Goal: Information Seeking & Learning: Find specific page/section

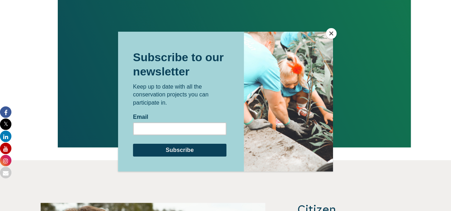
scroll to position [1518, 0]
click at [330, 35] on button "Close" at bounding box center [331, 33] width 11 height 11
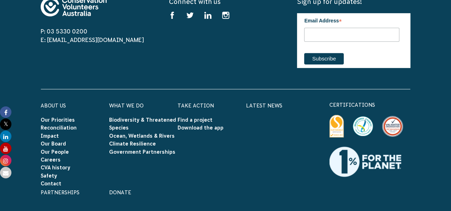
scroll to position [2841, 0]
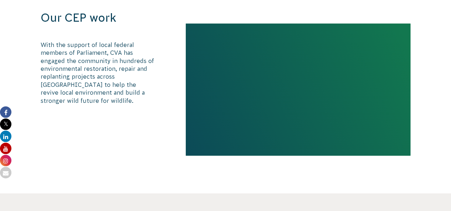
scroll to position [462, 0]
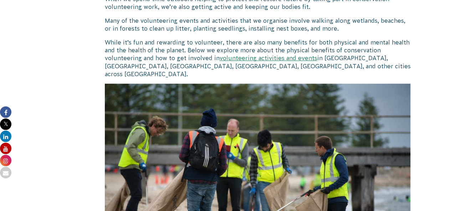
scroll to position [95, 0]
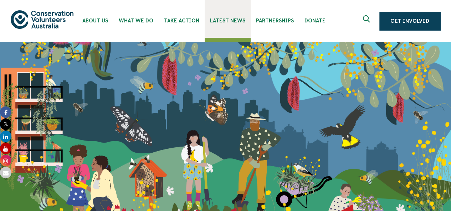
click at [241, 22] on span "Latest News" at bounding box center [227, 21] width 35 height 6
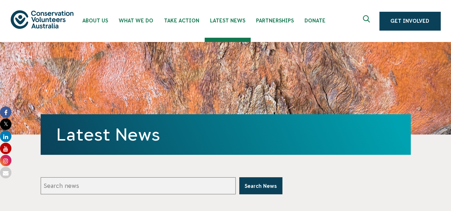
click at [77, 184] on input "Search news" at bounding box center [138, 185] width 195 height 17
type input "Volunteers"
click at [239, 177] on button "Search News" at bounding box center [260, 185] width 43 height 17
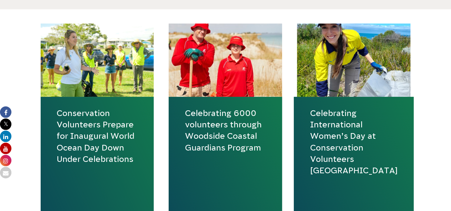
scroll to position [246, 0]
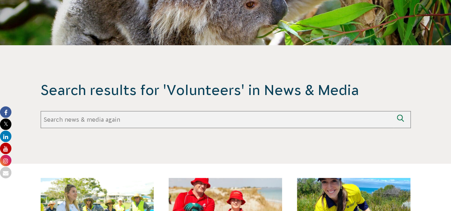
scroll to position [90, 0]
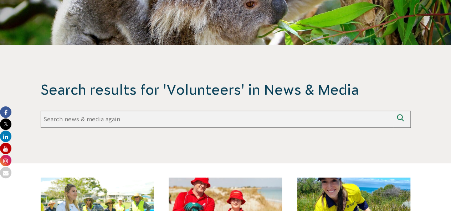
click at [121, 119] on input "Search again" at bounding box center [217, 119] width 353 height 17
type input "annual report 2024"
click at [393, 111] on button "Search again" at bounding box center [401, 119] width 17 height 17
